Goal: Information Seeking & Learning: Learn about a topic

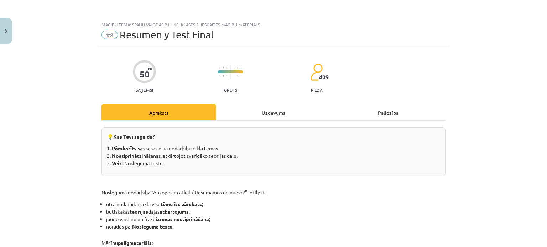
scroll to position [64, 0]
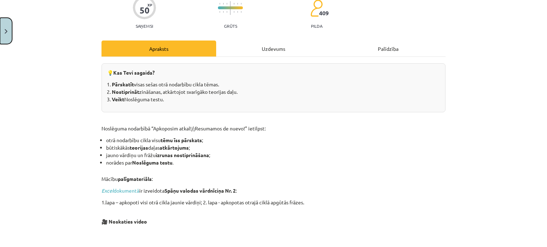
click at [1, 31] on button "Close" at bounding box center [6, 31] width 12 height 26
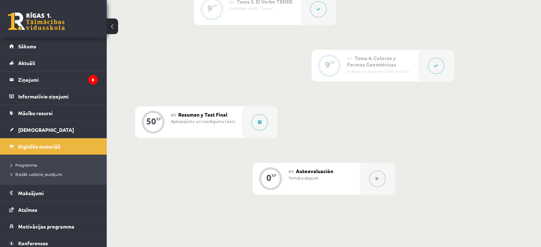
click at [225, 121] on div "Apkopojums un noslēguma tests" at bounding box center [204, 121] width 66 height 6
click at [220, 121] on div "Apkopojums un noslēguma tests" at bounding box center [204, 121] width 66 height 6
click at [251, 124] on div at bounding box center [260, 122] width 36 height 32
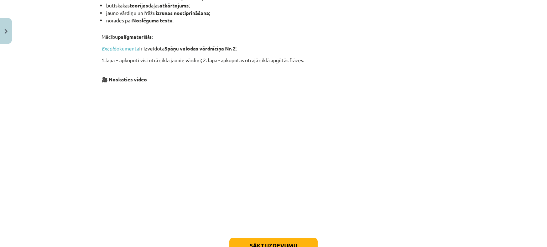
scroll to position [259, 0]
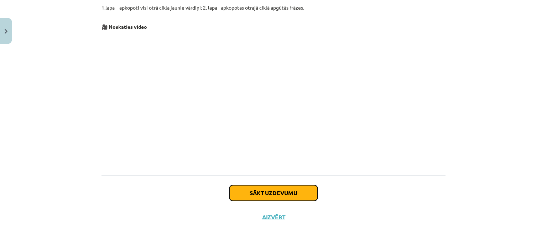
click at [241, 195] on button "Sākt uzdevumu" at bounding box center [273, 193] width 88 height 16
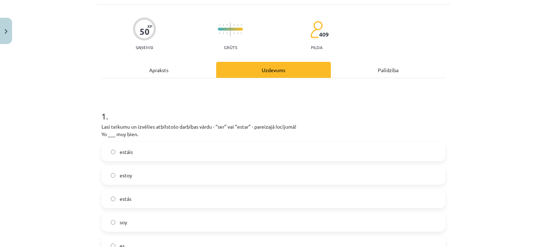
scroll to position [53, 0]
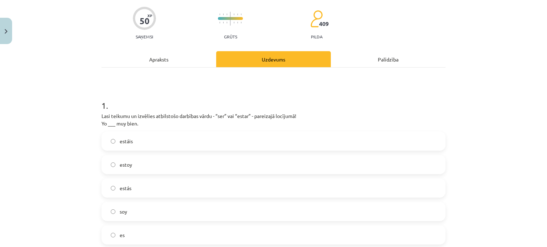
click at [147, 165] on label "estoy" at bounding box center [273, 165] width 342 height 18
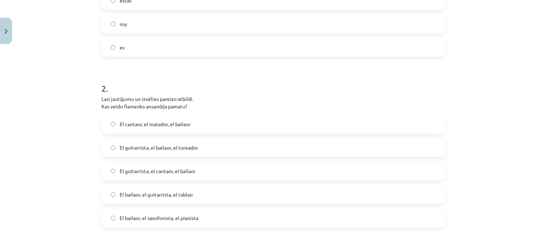
scroll to position [267, 0]
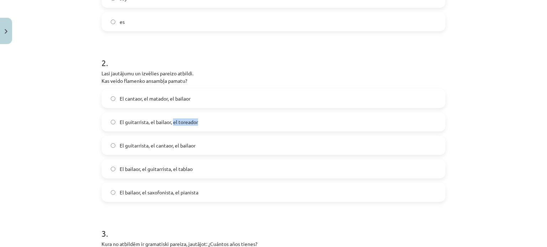
drag, startPoint x: 171, startPoint y: 123, endPoint x: 195, endPoint y: 123, distance: 24.2
click at [195, 123] on span "El guitarrista, el bailaor, el toreador" at bounding box center [159, 122] width 78 height 7
copy span "el toreador"
drag, startPoint x: 147, startPoint y: 146, endPoint x: 170, endPoint y: 148, distance: 23.6
click at [170, 148] on span "El guitarrista, el cantaor, el bailaor" at bounding box center [158, 145] width 76 height 7
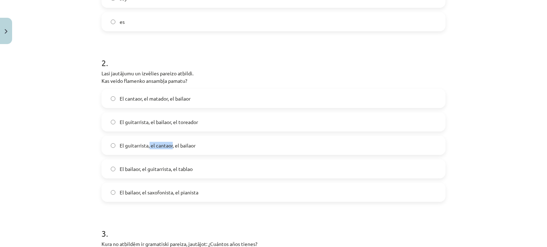
copy span "el cantaor"
click at [170, 148] on span "El guitarrista, el cantaor, el bailaor" at bounding box center [158, 145] width 76 height 7
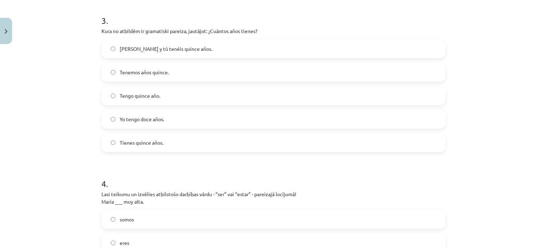
scroll to position [481, 0]
click at [157, 95] on span "Tengo quince año." at bounding box center [140, 95] width 41 height 7
click at [185, 124] on label "Yo tengo doce años." at bounding box center [273, 119] width 342 height 18
drag, startPoint x: 118, startPoint y: 119, endPoint x: 167, endPoint y: 118, distance: 48.4
click at [167, 118] on label "Yo tengo doce años." at bounding box center [273, 119] width 342 height 18
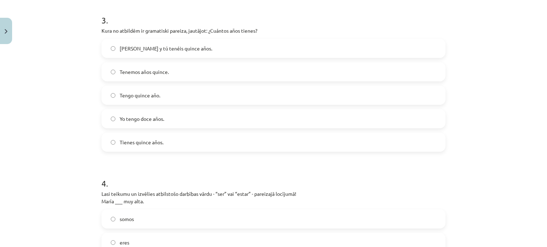
click at [47, 130] on div "Mācību tēma: Spāņu valodas b1 - 10. klases 2. ieskaites mācību materiāls #8 Res…" at bounding box center [273, 123] width 547 height 247
drag, startPoint x: 116, startPoint y: 117, endPoint x: 182, endPoint y: 117, distance: 65.9
click at [168, 116] on label "Yo tengo doce años." at bounding box center [273, 119] width 342 height 18
copy span "Yo tengo doce años."
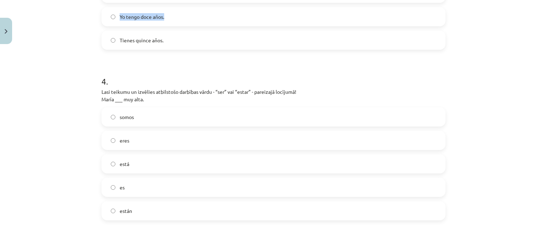
scroll to position [587, 0]
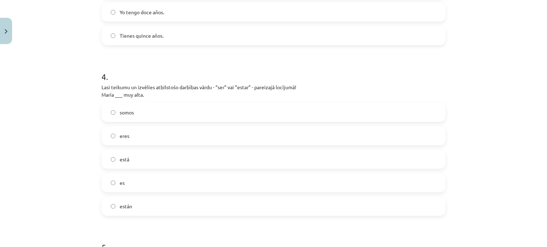
click at [122, 183] on label "es" at bounding box center [273, 183] width 342 height 18
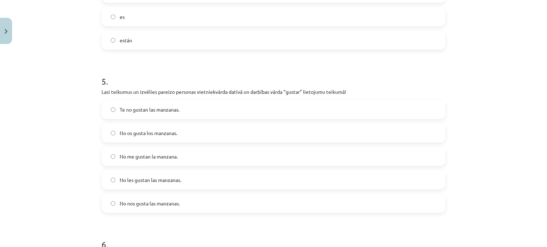
scroll to position [765, 0]
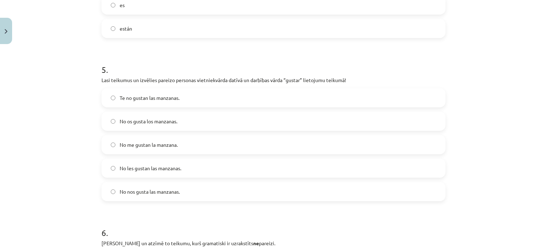
click at [151, 166] on span "No les gustan las manzanas." at bounding box center [151, 168] width 62 height 7
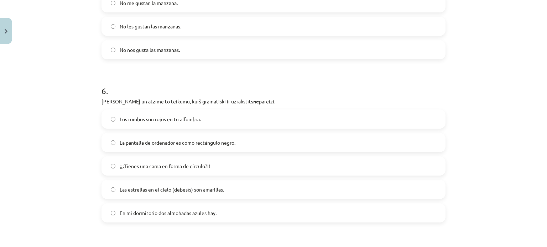
scroll to position [908, 0]
drag, startPoint x: 122, startPoint y: 164, endPoint x: 205, endPoint y: 171, distance: 83.2
click at [205, 171] on label "¡¡¿Tienes una cama en forma de círculo?!!" at bounding box center [273, 166] width 342 height 18
copy span "Tienes una cama en forma de círculo?!"
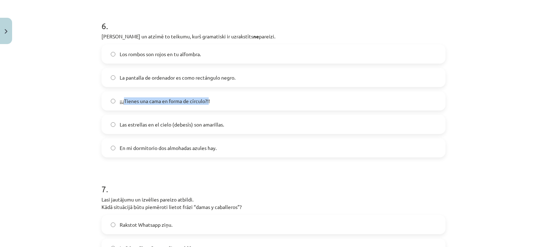
scroll to position [979, 0]
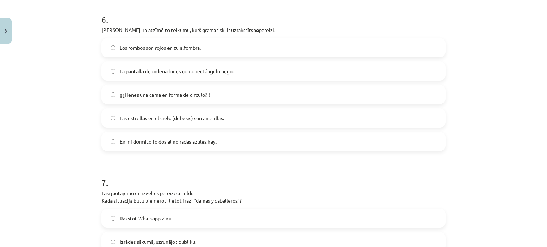
click at [81, 125] on div "Mācību tēma: Spāņu valodas b1 - 10. klases 2. ieskaites mācību materiāls #8 Res…" at bounding box center [273, 123] width 547 height 247
drag, startPoint x: 196, startPoint y: 144, endPoint x: 206, endPoint y: 183, distance: 40.3
click at [198, 147] on label "En mi dormitorio dos almohadas azules hay." at bounding box center [273, 142] width 342 height 18
click at [109, 154] on form "1 . Lasi teikumu un izvēlies atbilstošo darbības vārdu - “ser” vai “estar” - pa…" at bounding box center [273, 6] width 344 height 1687
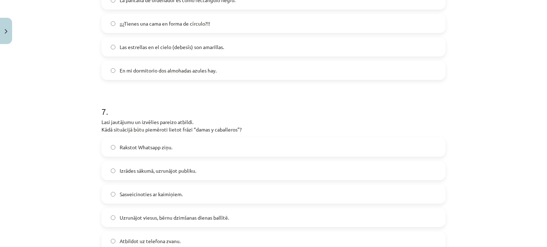
scroll to position [1121, 0]
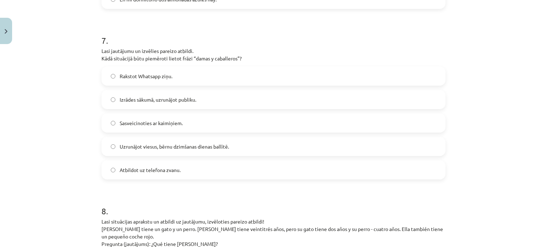
click at [186, 101] on span "Izrādes sākumā, uzrunājot publiku." at bounding box center [158, 99] width 77 height 7
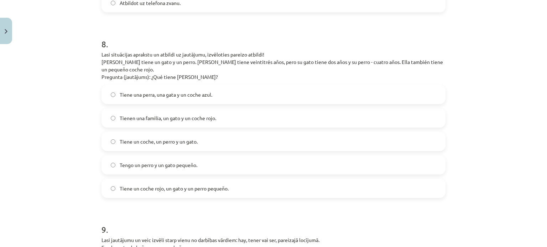
scroll to position [1299, 0]
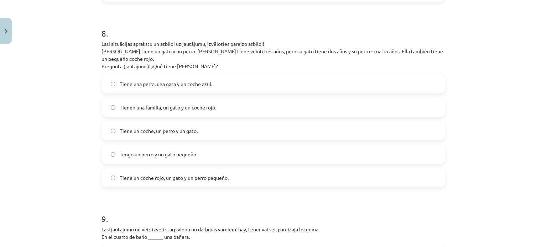
click at [154, 174] on span "Tiene un coche rojo, un gato y un perro pequeño." at bounding box center [174, 177] width 109 height 7
click at [269, 122] on label "Tiene un coche, un perro y un gato." at bounding box center [273, 131] width 342 height 18
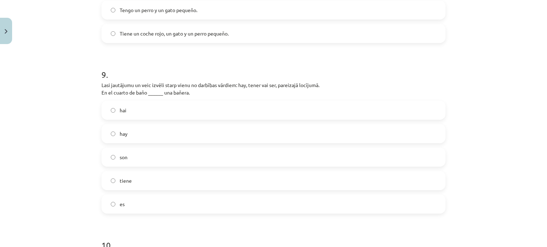
scroll to position [1477, 0]
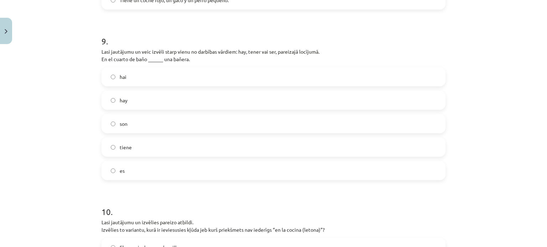
drag, startPoint x: 99, startPoint y: 50, endPoint x: 205, endPoint y: 54, distance: 105.8
click at [205, 54] on p "Lasi jautājumu un veic izvēli starp vienu no darbības vārdiem: hay, tener vai s…" at bounding box center [273, 55] width 344 height 15
copy p "En el cuarto de baño ______ una bañera."
click at [121, 97] on span "hay" at bounding box center [124, 100] width 8 height 7
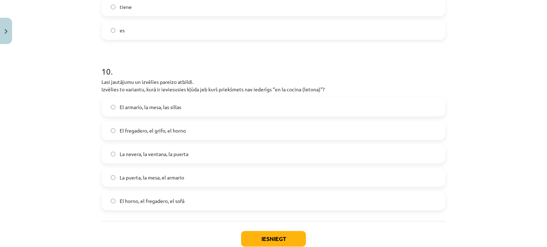
scroll to position [1655, 0]
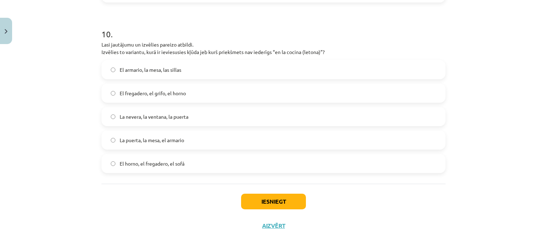
click at [201, 155] on label "El horno, el fregadero, el sofá" at bounding box center [273, 164] width 342 height 18
click at [292, 194] on button "Iesniegt" at bounding box center [273, 202] width 65 height 16
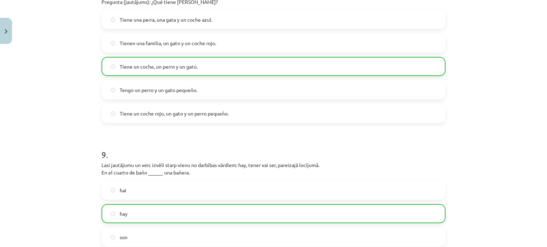
scroll to position [1678, 0]
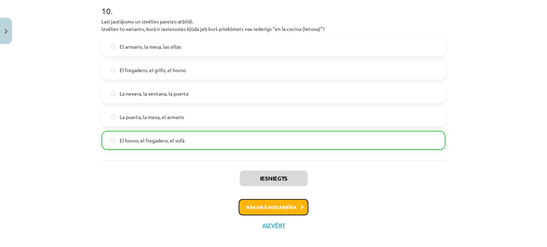
click at [268, 200] on button "Nākamā nodarbība" at bounding box center [273, 207] width 70 height 16
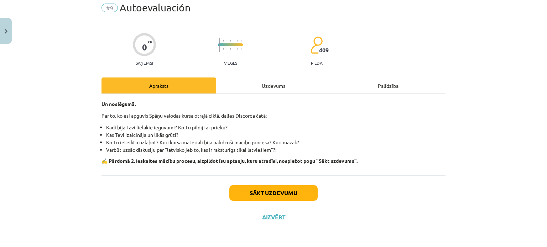
scroll to position [18, 0]
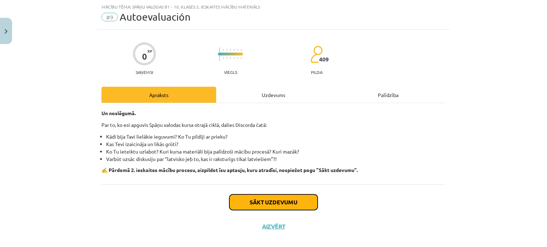
click at [258, 199] on button "Sākt uzdevumu" at bounding box center [273, 203] width 88 height 16
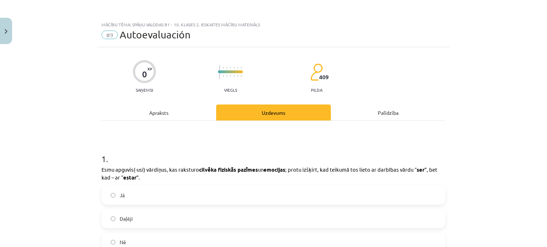
scroll to position [36, 0]
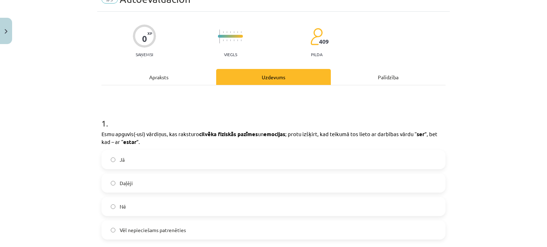
click at [225, 167] on label "Jā" at bounding box center [273, 160] width 342 height 18
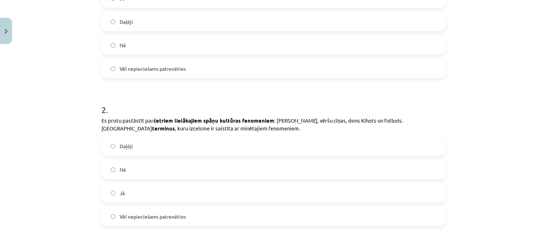
scroll to position [214, 0]
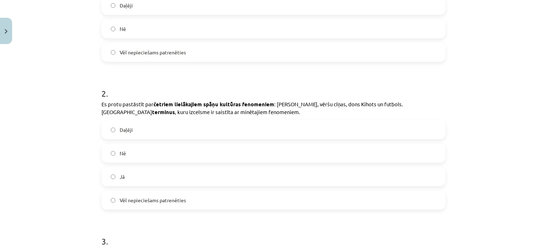
click at [182, 133] on label "Daļēji" at bounding box center [273, 130] width 342 height 18
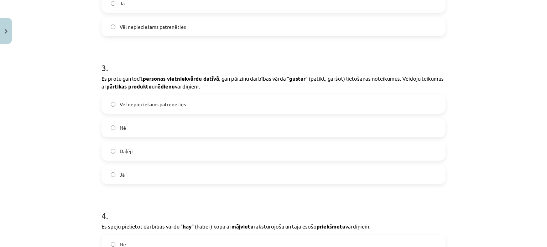
scroll to position [392, 0]
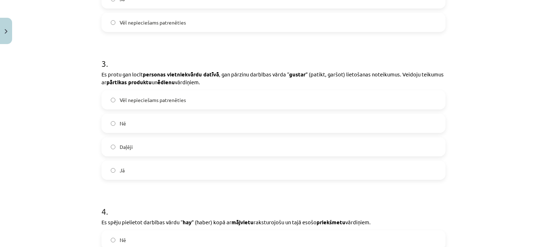
click at [162, 166] on label "Jā" at bounding box center [273, 171] width 342 height 18
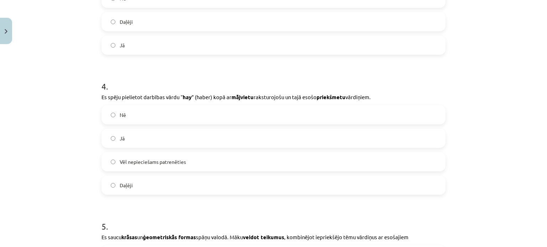
scroll to position [534, 0]
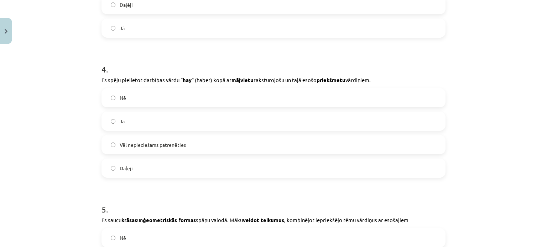
click at [216, 129] on label "Jā" at bounding box center [273, 121] width 342 height 18
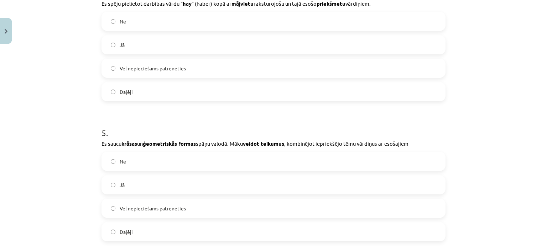
scroll to position [641, 0]
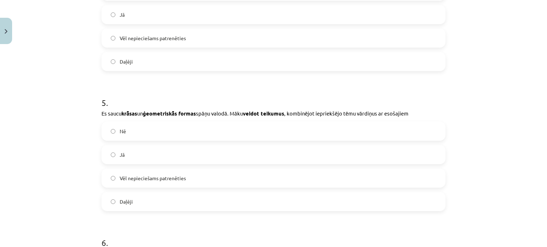
click at [201, 63] on label "Daļēji" at bounding box center [273, 62] width 342 height 18
click at [179, 158] on label "Jā" at bounding box center [273, 155] width 342 height 18
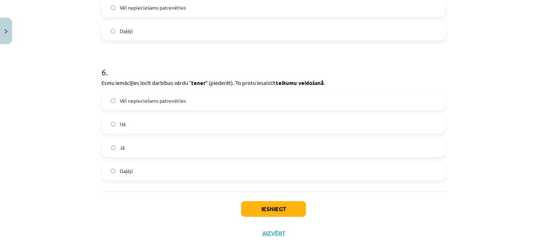
scroll to position [819, 0]
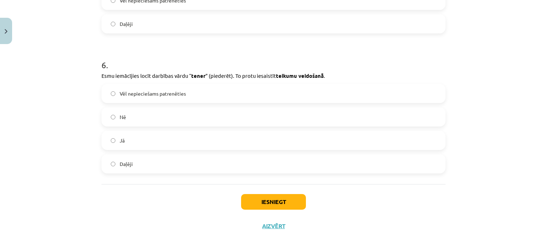
click at [232, 143] on label "Jā" at bounding box center [273, 141] width 342 height 18
click at [257, 199] on button "Iesniegt" at bounding box center [273, 202] width 65 height 16
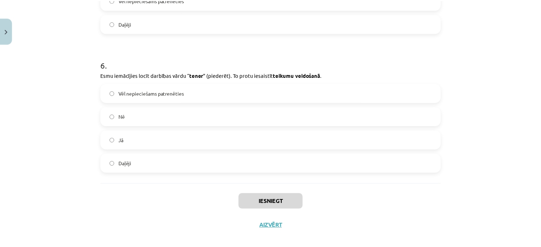
scroll to position [533, 0]
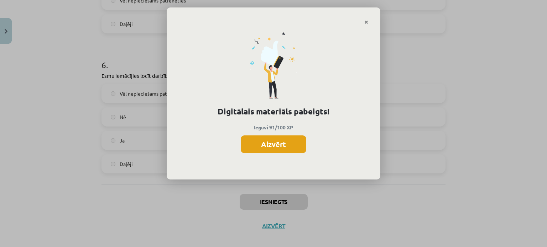
click at [263, 146] on button "Aizvērt" at bounding box center [273, 145] width 65 height 18
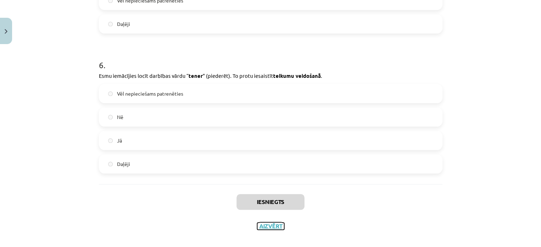
click at [263, 225] on button "Aizvērt" at bounding box center [270, 226] width 27 height 7
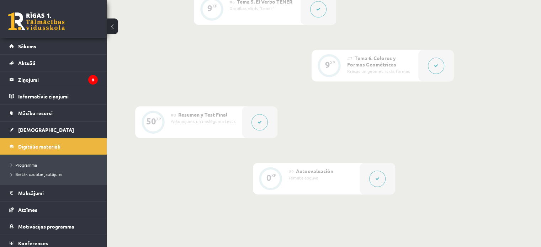
click at [35, 148] on span "Digitālie materiāli" at bounding box center [39, 146] width 42 height 6
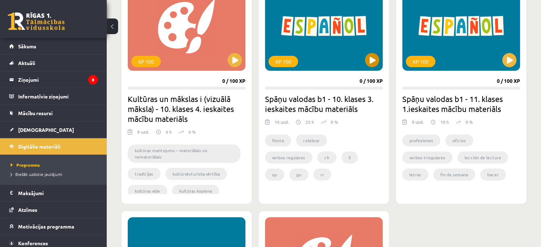
scroll to position [214, 0]
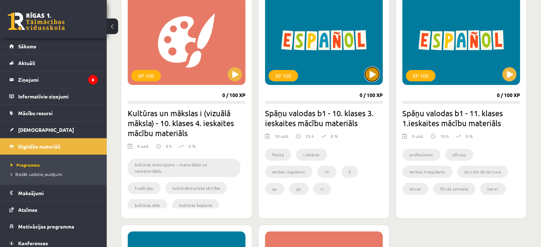
click at [374, 80] on button at bounding box center [372, 74] width 14 height 14
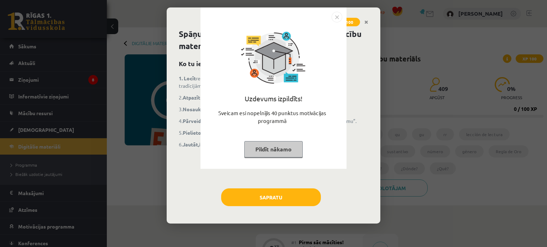
click at [286, 150] on button "Pildīt nākamo" at bounding box center [273, 149] width 58 height 16
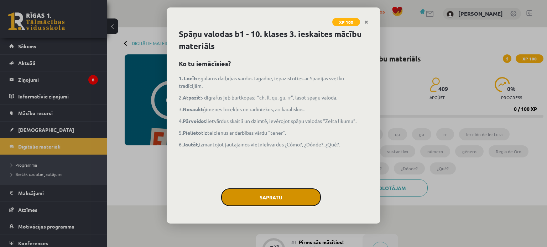
click at [272, 196] on button "Sapratu" at bounding box center [271, 198] width 100 height 18
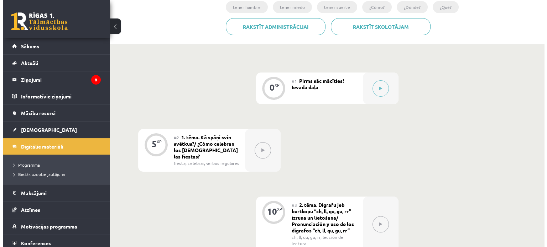
scroll to position [70, 0]
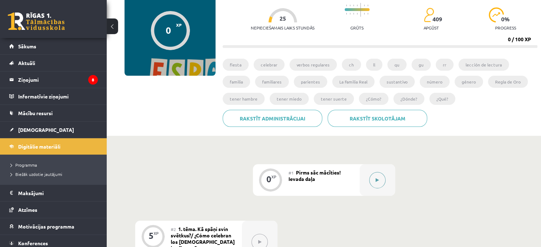
click at [378, 179] on icon at bounding box center [377, 180] width 3 height 4
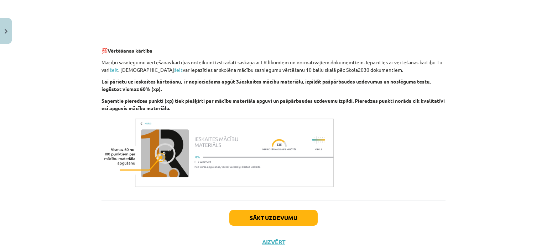
scroll to position [606, 0]
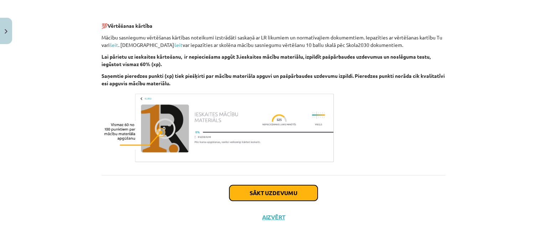
click at [248, 193] on button "Sākt uzdevumu" at bounding box center [273, 193] width 88 height 16
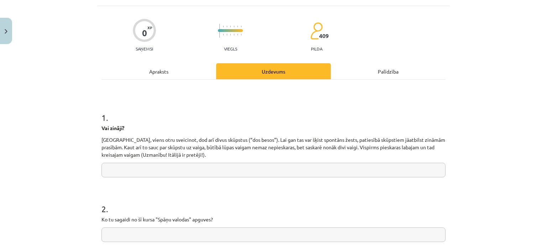
scroll to position [53, 0]
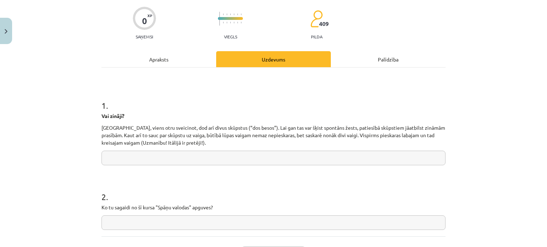
click at [230, 156] on input "text" at bounding box center [273, 158] width 344 height 15
drag, startPoint x: 100, startPoint y: 127, endPoint x: 204, endPoint y: 147, distance: 106.2
click at [204, 147] on div "1 . Vai zināji? Spānijā, viens otru sveicinot, dod arī divus skūpstus (“dos bes…" at bounding box center [273, 126] width 344 height 77
copy div "Vai zināji?"
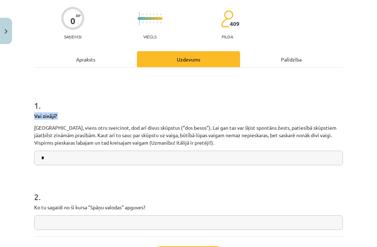
click at [18, 107] on div "Mācību tēma: Spāņu valodas b1 - 10. klases 3. ieskaites mācību materiāls #1 Pir…" at bounding box center [188, 123] width 377 height 247
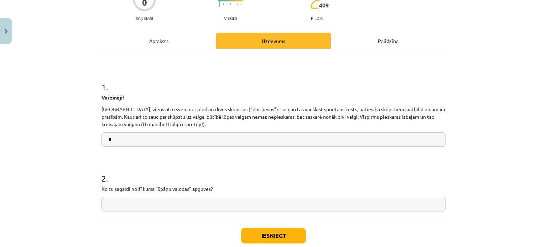
scroll to position [89, 0]
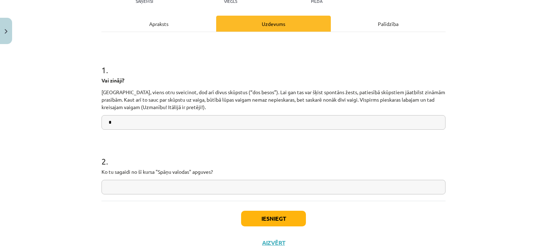
click at [178, 121] on input "text" at bounding box center [273, 122] width 344 height 15
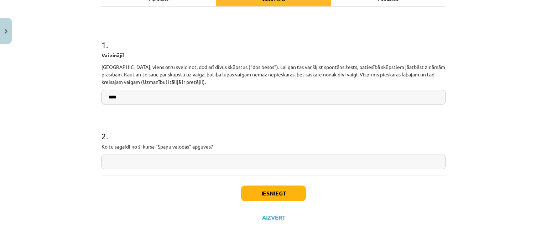
type input "***"
click at [162, 156] on input "text" at bounding box center [273, 162] width 344 height 15
type input "**********"
click at [273, 193] on button "Iesniegt" at bounding box center [273, 194] width 65 height 16
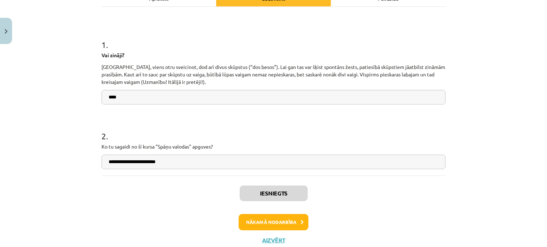
drag, startPoint x: 276, startPoint y: 213, endPoint x: 280, endPoint y: 219, distance: 7.0
click at [279, 216] on div "Iesniegts Nākamā nodarbība Aizvērt" at bounding box center [273, 212] width 344 height 73
click at [289, 221] on button "Nākamā nodarbība" at bounding box center [273, 222] width 70 height 16
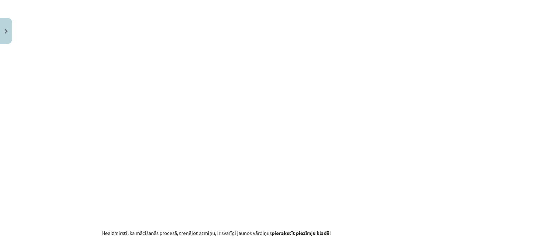
scroll to position [517, 0]
